Goal: Find specific page/section: Find specific page/section

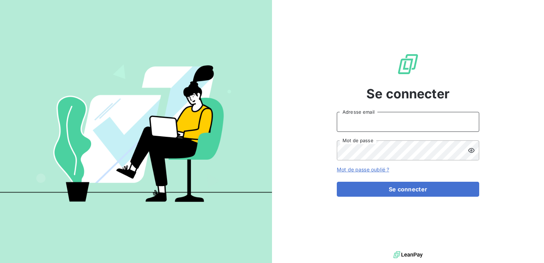
click at [363, 127] on input "Adresse email" at bounding box center [408, 122] width 142 height 20
type input "[EMAIL_ADDRESS][DOMAIN_NAME]"
click at [337, 182] on button "Se connecter" at bounding box center [408, 189] width 142 height 15
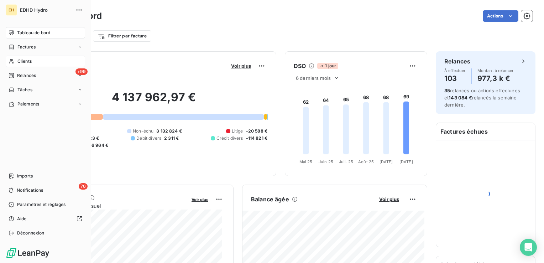
click at [26, 60] on span "Clients" at bounding box center [24, 61] width 14 height 6
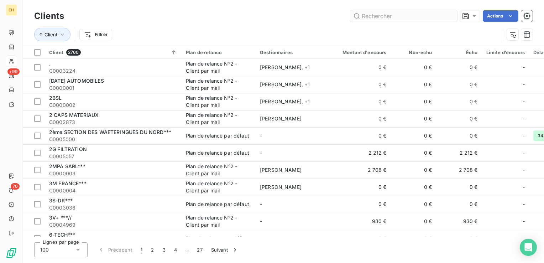
click at [378, 18] on input "text" at bounding box center [403, 15] width 107 height 11
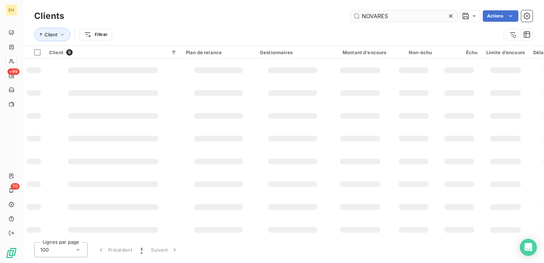
type input "NOVARES"
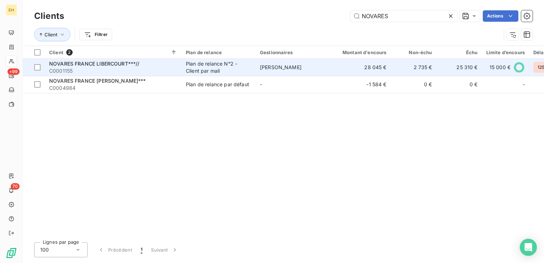
click at [205, 70] on div "Plan de relance N°2 - Client par mail" at bounding box center [218, 67] width 65 height 14
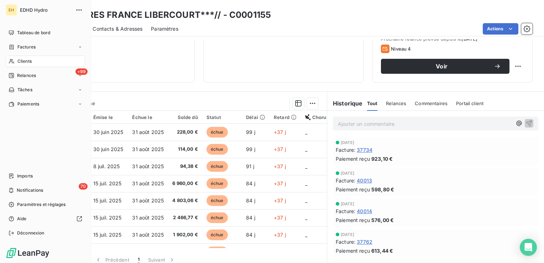
click at [22, 63] on span "Clients" at bounding box center [24, 61] width 14 height 6
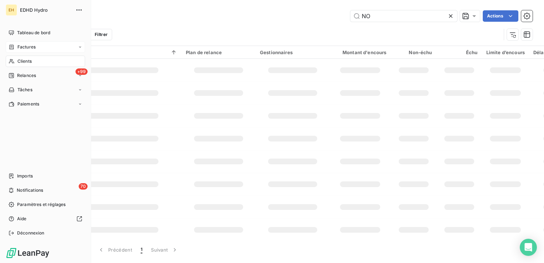
type input "N"
type input "POCHOLLE"
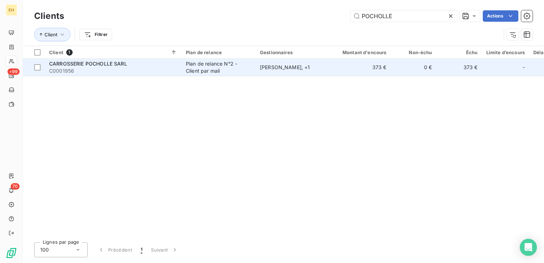
click at [118, 65] on span "CARROSSERIE POCHOLLE SARL" at bounding box center [88, 64] width 78 height 6
